Goal: Task Accomplishment & Management: Use online tool/utility

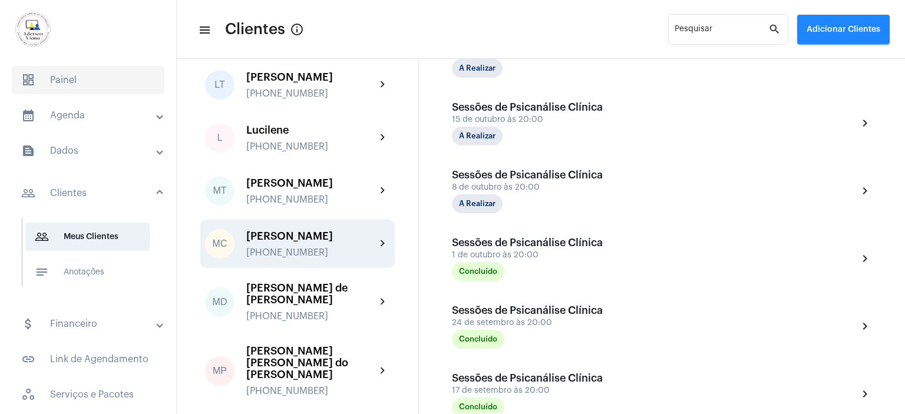
click at [68, 77] on span "dashboard Painel" at bounding box center [88, 80] width 153 height 28
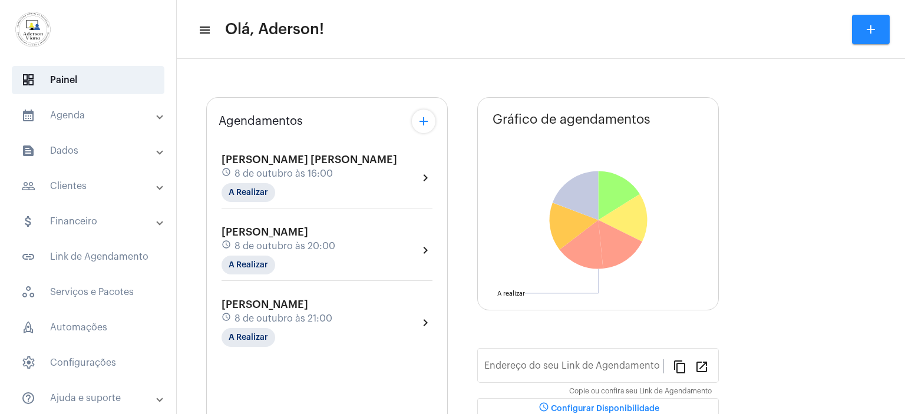
type input "[URL][DOMAIN_NAME][PERSON_NAME]"
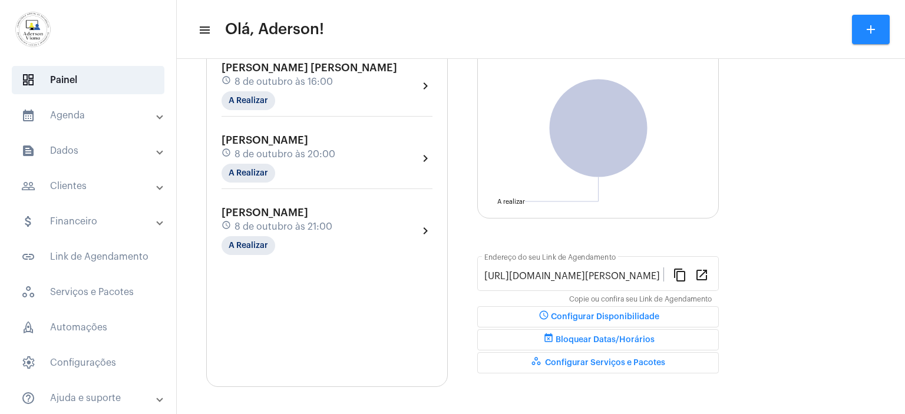
scroll to position [68, 0]
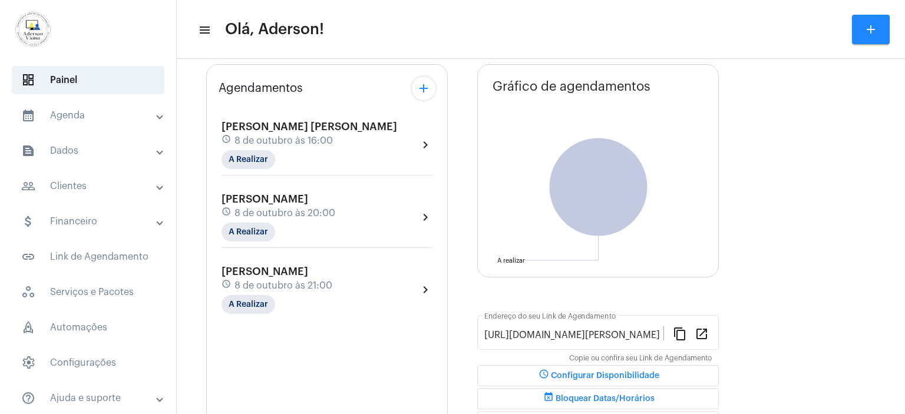
click at [264, 137] on span "8 de outubro às 16:00" at bounding box center [284, 141] width 98 height 11
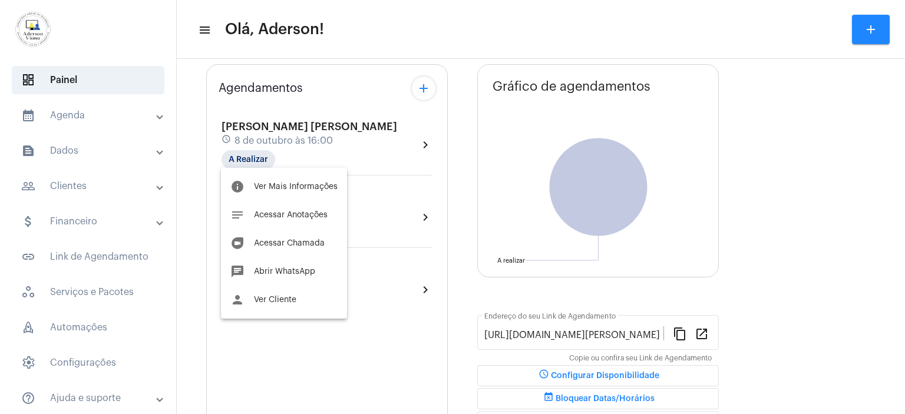
click at [264, 137] on body "dashboard Painel calendar_month_outlined Agenda calendar_month_outlined Calendá…" at bounding box center [452, 207] width 905 height 414
click at [264, 137] on div at bounding box center [452, 207] width 905 height 414
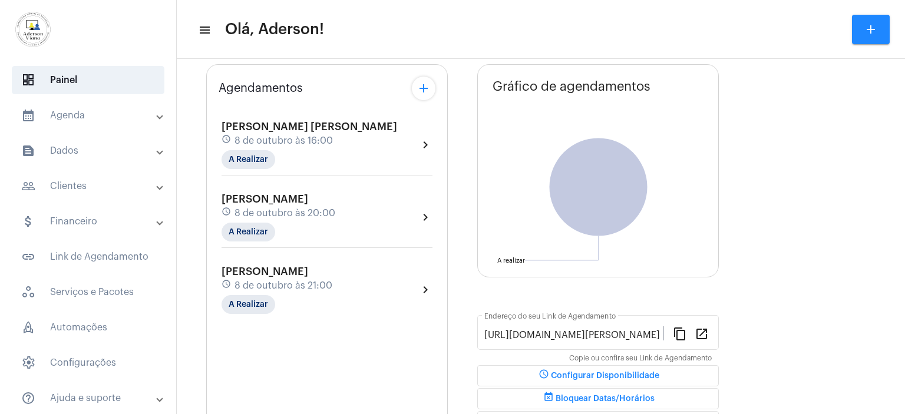
click at [264, 137] on span "8 de outubro às 16:00" at bounding box center [284, 141] width 98 height 11
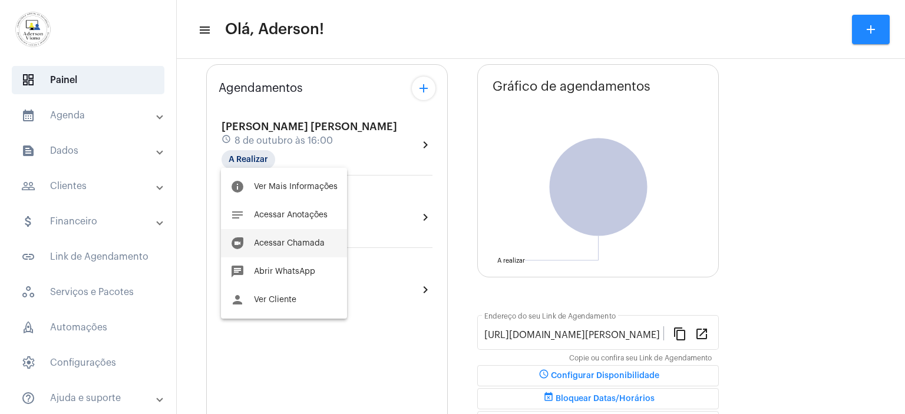
click at [294, 247] on span "Acessar Chamada" at bounding box center [289, 243] width 71 height 8
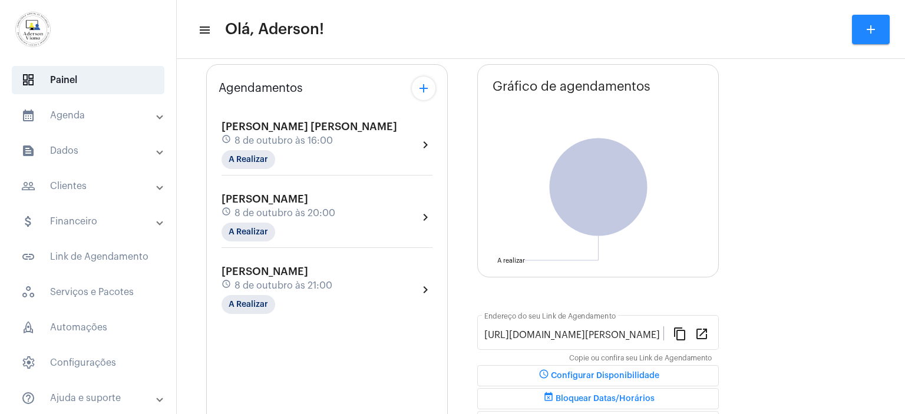
click at [294, 247] on div "[PERSON_NAME] schedule 8 de outubro às 20:00 A Realizar chevron_right" at bounding box center [327, 220] width 217 height 61
